Goal: Task Accomplishment & Management: Complete application form

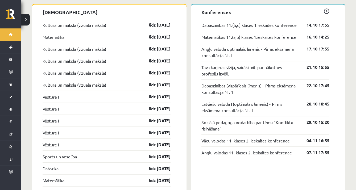
scroll to position [468, 0]
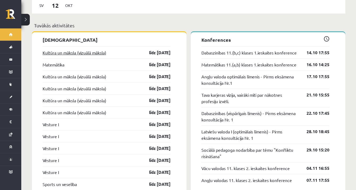
click at [105, 49] on link "Kultūra un māksla (vizuālā māksla)" at bounding box center [75, 52] width 64 height 6
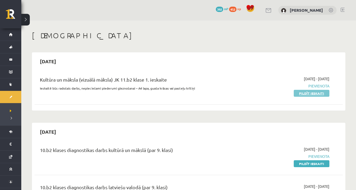
click at [302, 94] on link "Pildīt ieskaiti" at bounding box center [312, 93] width 36 height 7
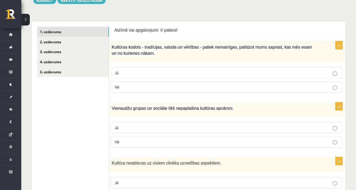
scroll to position [77, 0]
click at [220, 74] on p "Jā" at bounding box center [227, 73] width 225 height 6
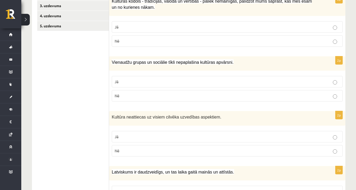
scroll to position [124, 0]
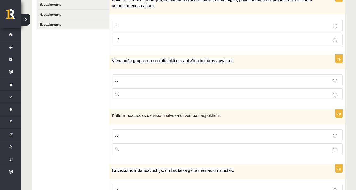
click at [201, 93] on p "Nē" at bounding box center [227, 94] width 225 height 6
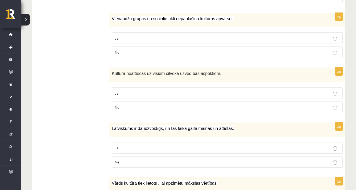
scroll to position [166, 0]
click at [209, 41] on label "Jā" at bounding box center [227, 38] width 231 height 11
click at [211, 49] on label "Nē" at bounding box center [227, 52] width 231 height 11
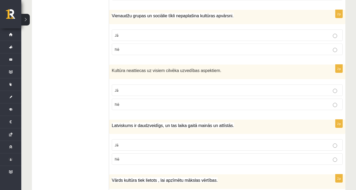
scroll to position [170, 0]
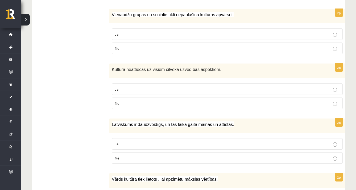
click at [332, 103] on p "Nē" at bounding box center [227, 104] width 225 height 6
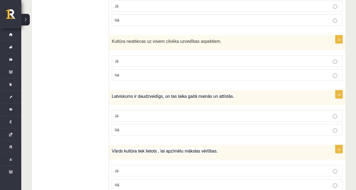
scroll to position [203, 0]
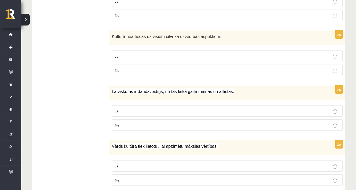
click at [328, 111] on p "Jā" at bounding box center [227, 111] width 225 height 6
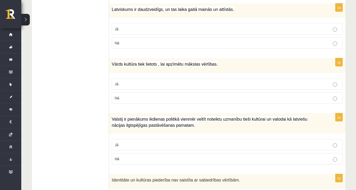
scroll to position [296, 0]
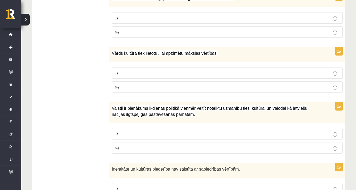
click at [293, 76] on label "Jā" at bounding box center [227, 72] width 231 height 11
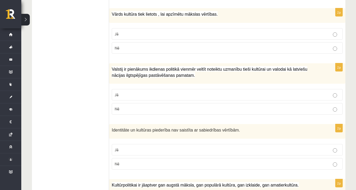
scroll to position [336, 0]
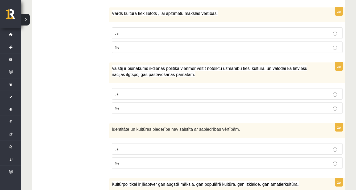
click at [272, 96] on label "Jā" at bounding box center [227, 93] width 231 height 11
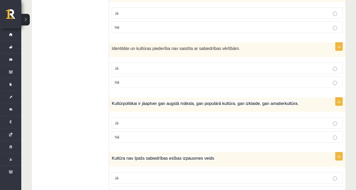
scroll to position [419, 0]
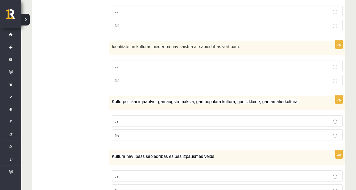
click at [294, 115] on label "Jā" at bounding box center [227, 120] width 231 height 11
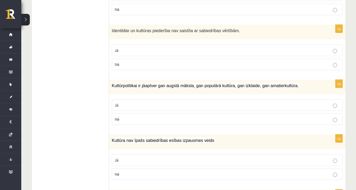
scroll to position [435, 0]
click at [339, 59] on label "Nē" at bounding box center [227, 64] width 231 height 11
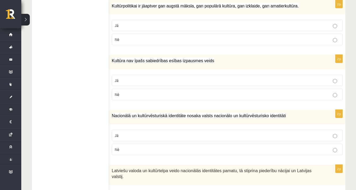
scroll to position [515, 0]
click at [322, 91] on p "Nē" at bounding box center [227, 94] width 225 height 6
click at [326, 135] on p "Jā" at bounding box center [227, 135] width 225 height 6
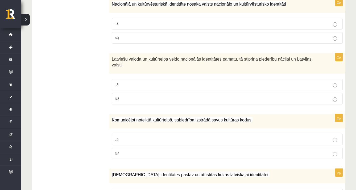
scroll to position [632, 0]
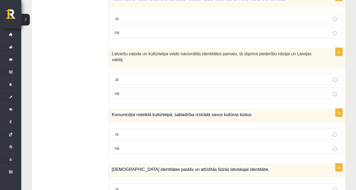
click at [294, 82] on label "Jā" at bounding box center [227, 79] width 231 height 11
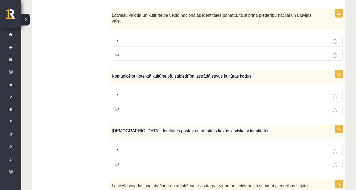
scroll to position [673, 0]
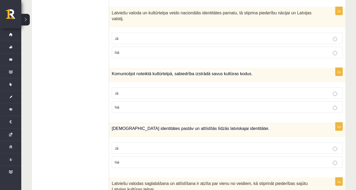
click at [281, 92] on p "Jā" at bounding box center [227, 93] width 225 height 6
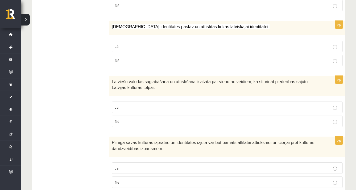
scroll to position [774, 0]
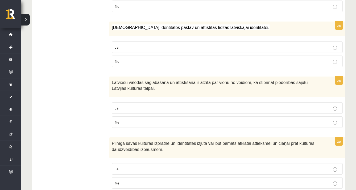
click at [260, 46] on p "Jā" at bounding box center [227, 47] width 225 height 6
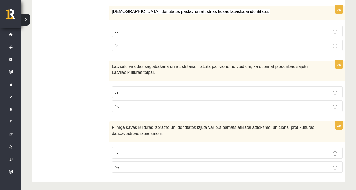
scroll to position [789, 0]
click at [215, 92] on p "Jā" at bounding box center [227, 93] width 225 height 6
click at [202, 153] on label "Jā" at bounding box center [227, 153] width 231 height 11
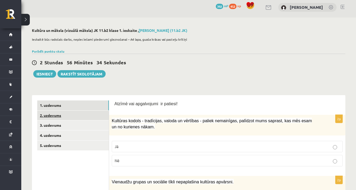
scroll to position [1, 0]
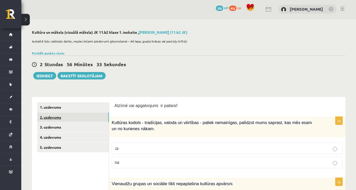
click at [78, 117] on link "2. uzdevums" at bounding box center [73, 117] width 72 height 10
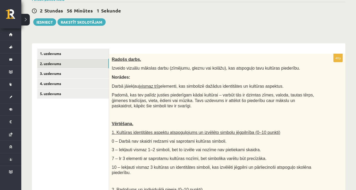
scroll to position [64, 0]
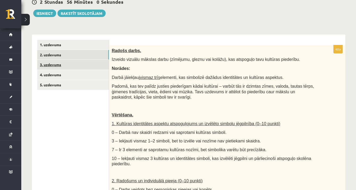
click at [101, 61] on link "3. uzdevums" at bounding box center [73, 65] width 72 height 10
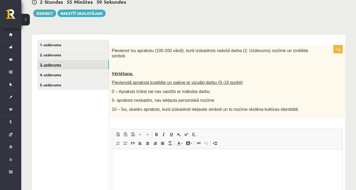
scroll to position [0, 0]
click at [80, 73] on link "4. uzdevums" at bounding box center [73, 75] width 72 height 10
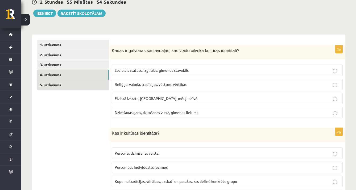
click at [77, 81] on link "5. uzdevums" at bounding box center [73, 85] width 72 height 10
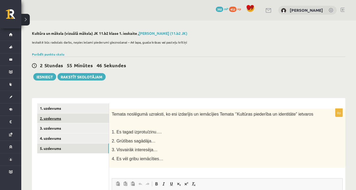
click at [61, 118] on link "2. uzdevums" at bounding box center [73, 119] width 72 height 10
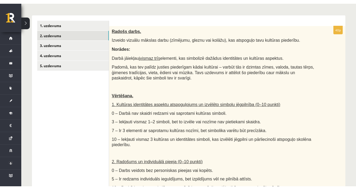
scroll to position [86, 0]
